Goal: Check status

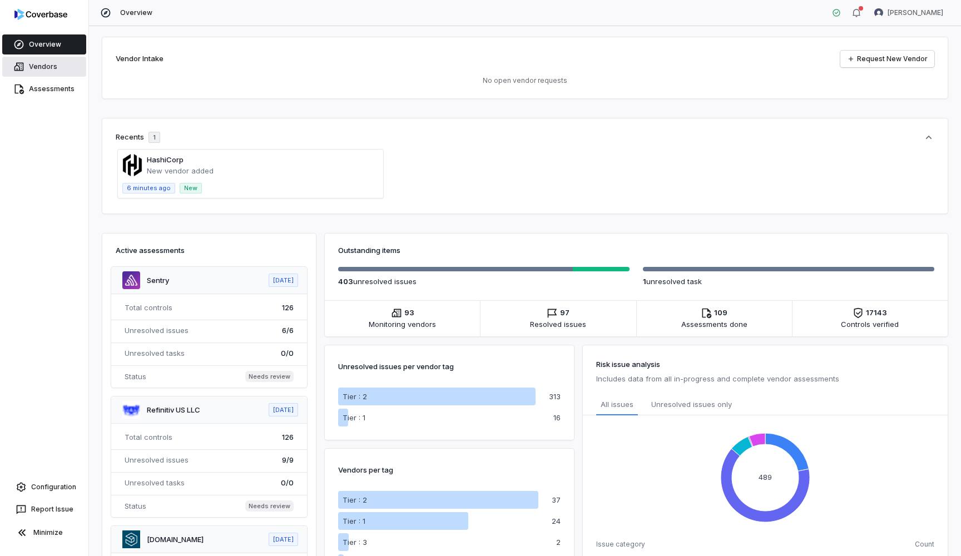
click at [45, 62] on link "Vendors" at bounding box center [44, 67] width 84 height 20
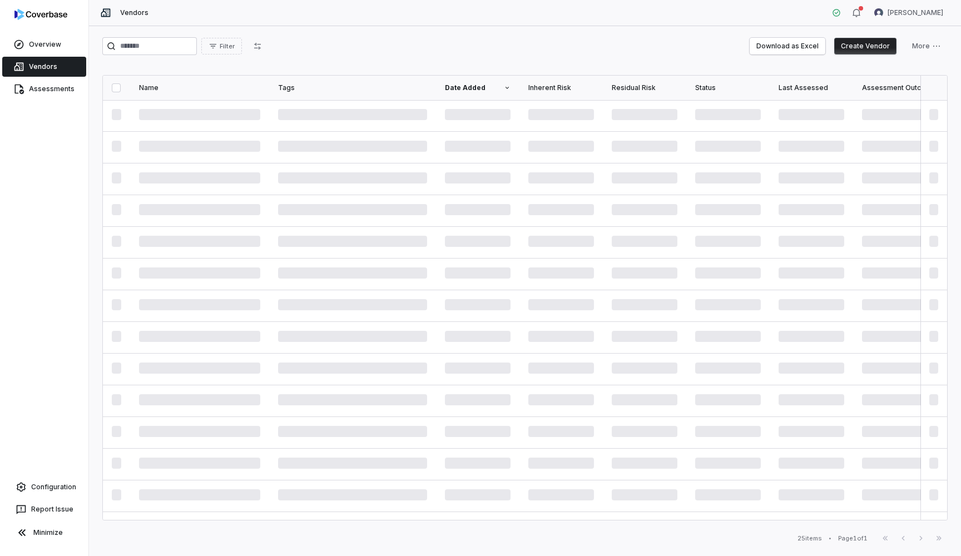
click at [45, 100] on div "Assessments" at bounding box center [44, 89] width 88 height 22
click at [45, 90] on link "Assessments" at bounding box center [44, 89] width 84 height 20
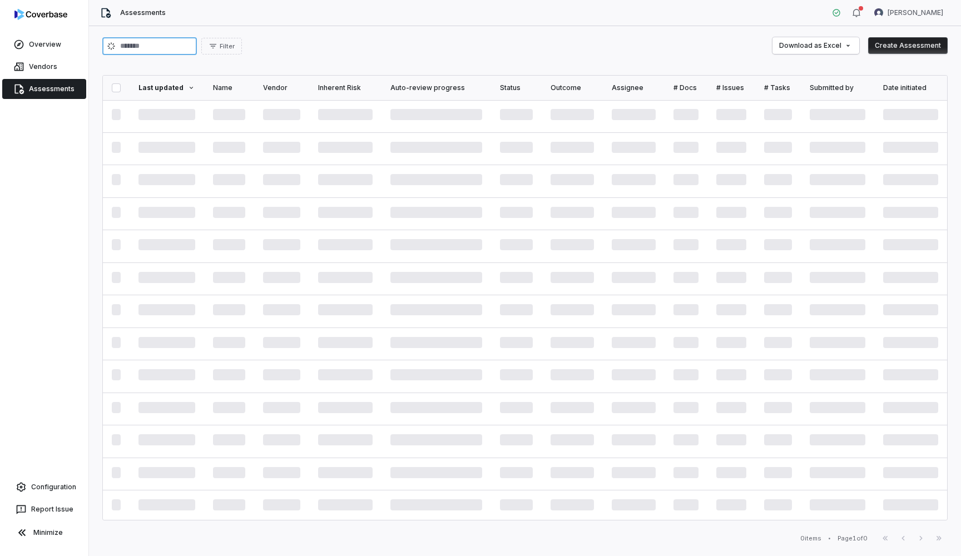
click at [176, 49] on input "search" at bounding box center [149, 46] width 95 height 18
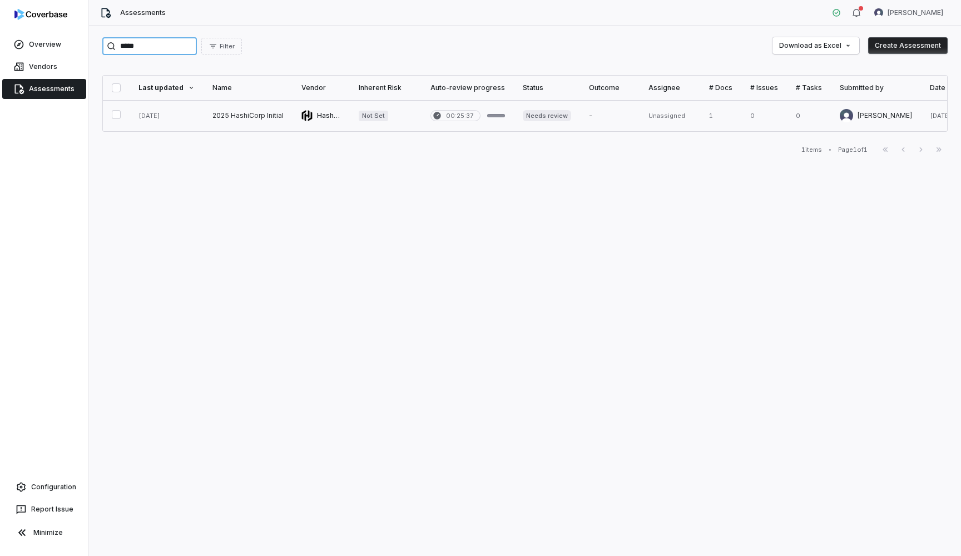
type input "*****"
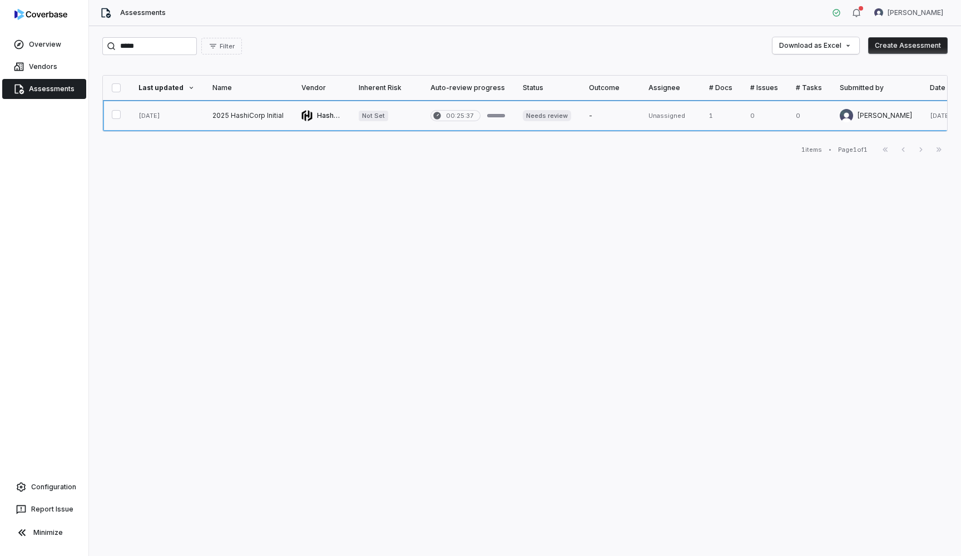
click at [260, 114] on link at bounding box center [248, 115] width 89 height 31
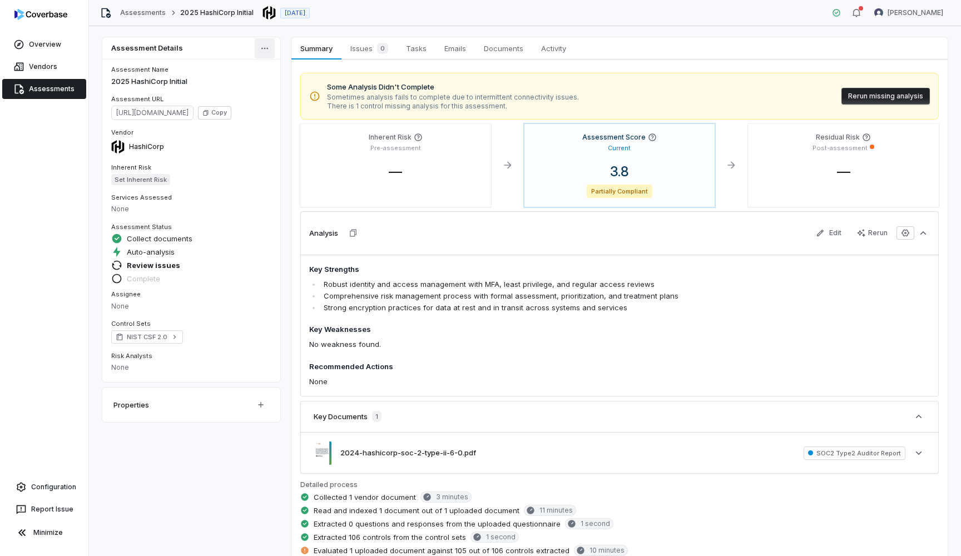
click at [261, 50] on html "Overview Vendors Assessments Configuration Report Issue Minimize Assessments 20…" at bounding box center [480, 278] width 961 height 556
click at [308, 151] on div "Export as PDF" at bounding box center [299, 155] width 81 height 18
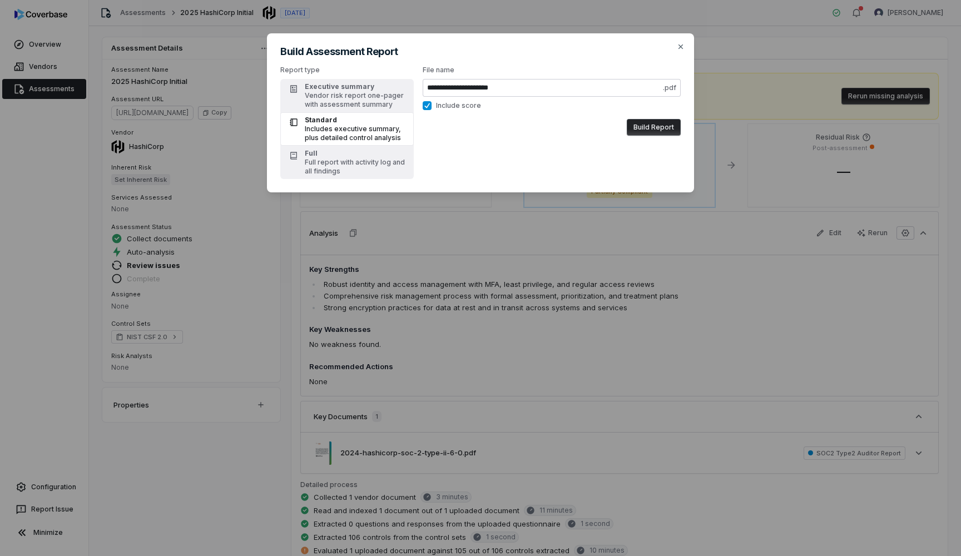
click at [667, 125] on button "Build Report" at bounding box center [654, 127] width 54 height 17
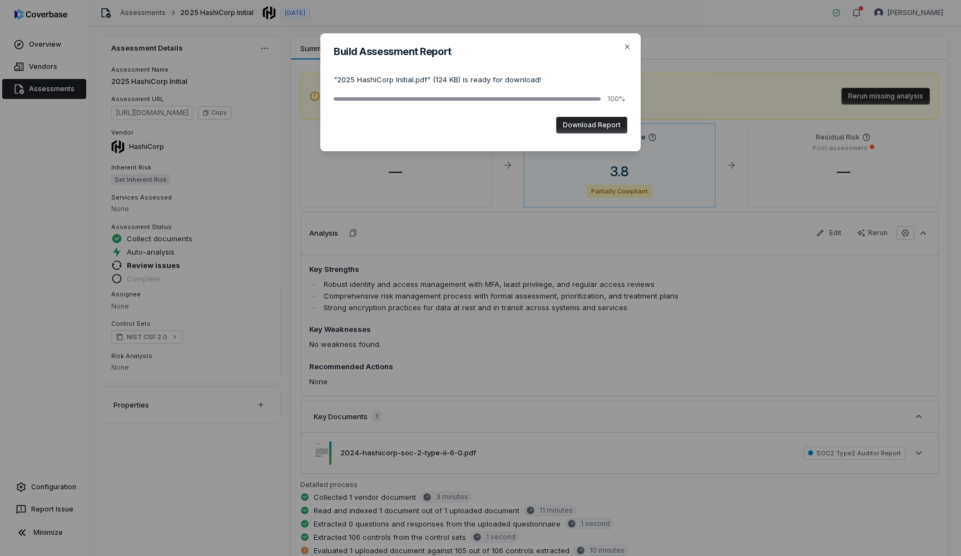
click at [593, 119] on button "Download Report" at bounding box center [591, 125] width 71 height 17
